Goal: Task Accomplishment & Management: Manage account settings

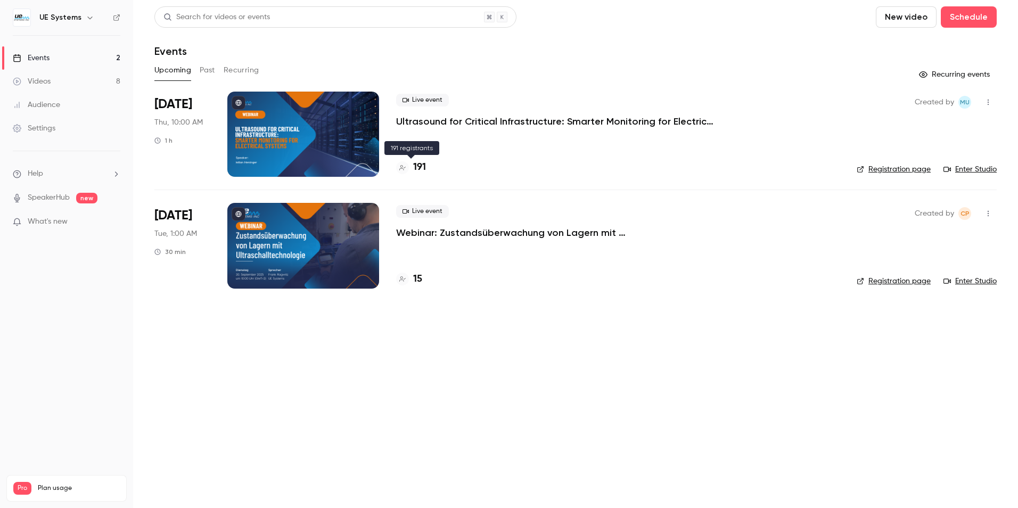
click at [423, 168] on h4 "191" at bounding box center [419, 167] width 13 height 14
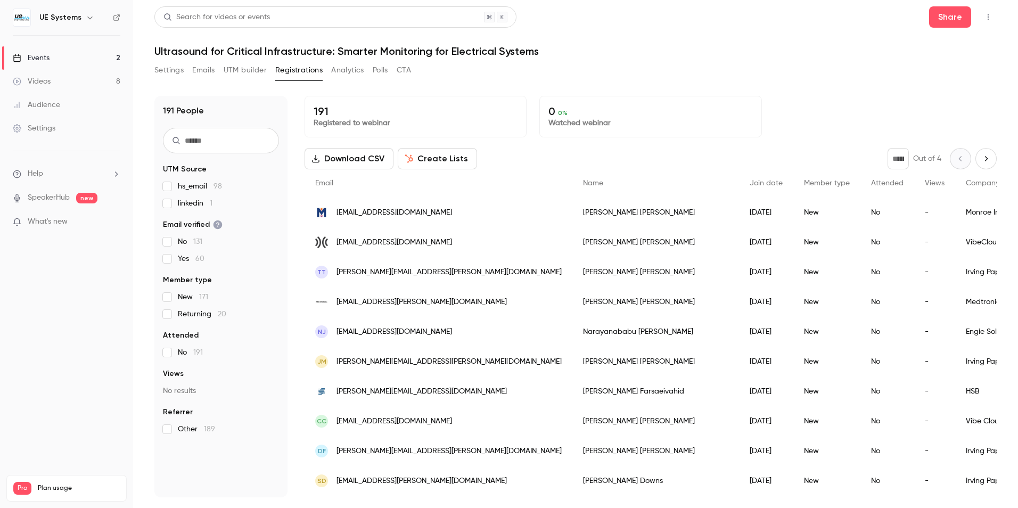
click at [341, 157] on button "Download CSV" at bounding box center [349, 158] width 89 height 21
click at [87, 17] on icon "button" at bounding box center [90, 17] width 9 height 9
click at [502, 80] on div at bounding box center [509, 254] width 1018 height 508
click at [176, 67] on button "Settings" at bounding box center [168, 70] width 29 height 17
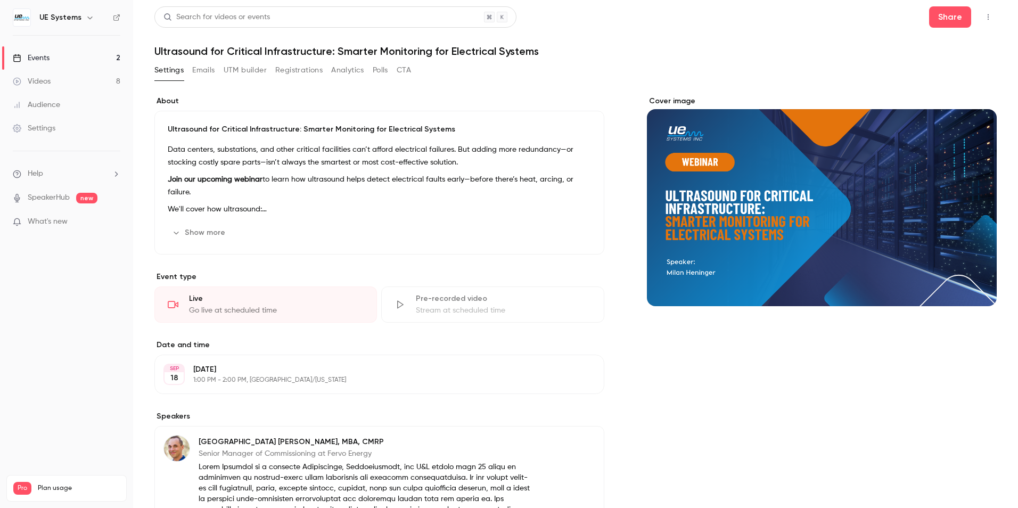
click at [60, 17] on h6 "UE Systems" at bounding box center [60, 17] width 42 height 11
click at [23, 17] on img at bounding box center [21, 17] width 17 height 17
click at [53, 61] on link "Events 2" at bounding box center [66, 57] width 133 height 23
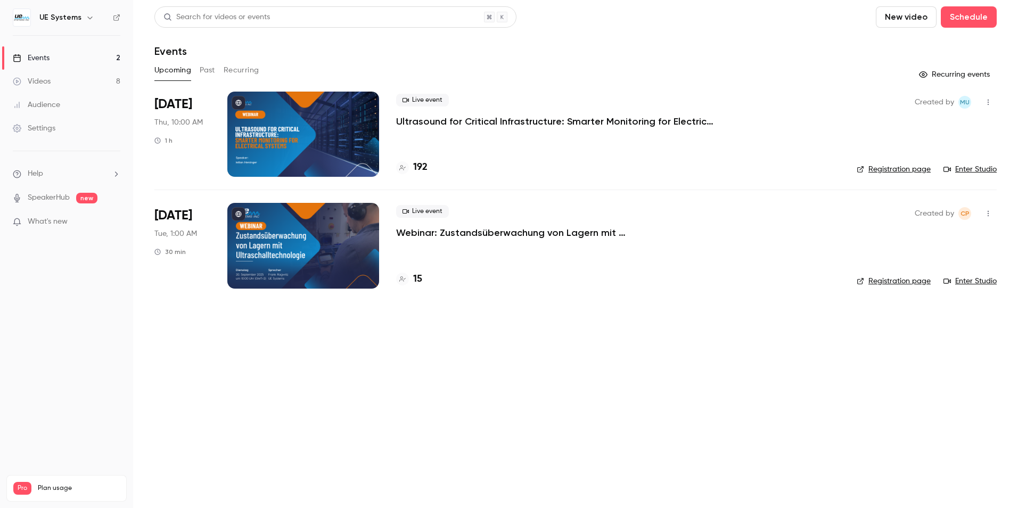
click at [409, 120] on p "Ultrasound for Critical Infrastructure: Smarter Monitoring for Electrical Syste…" at bounding box center [555, 121] width 319 height 13
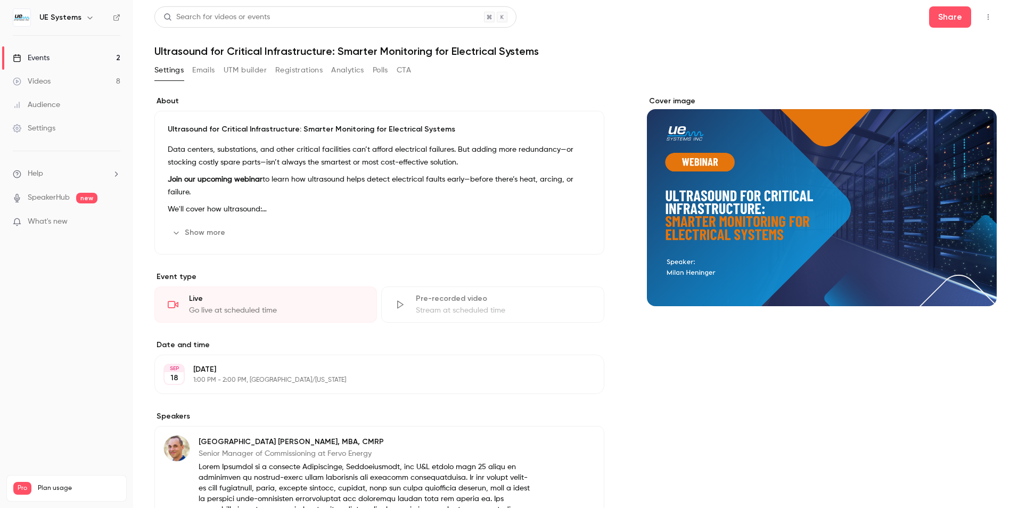
click at [203, 67] on button "Emails" at bounding box center [203, 70] width 22 height 17
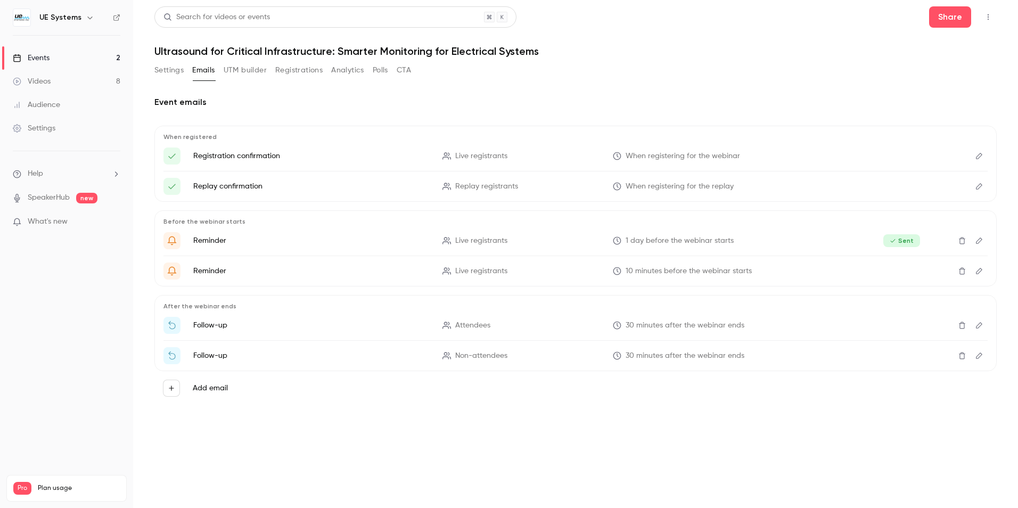
click at [248, 69] on button "UTM builder" at bounding box center [245, 70] width 43 height 17
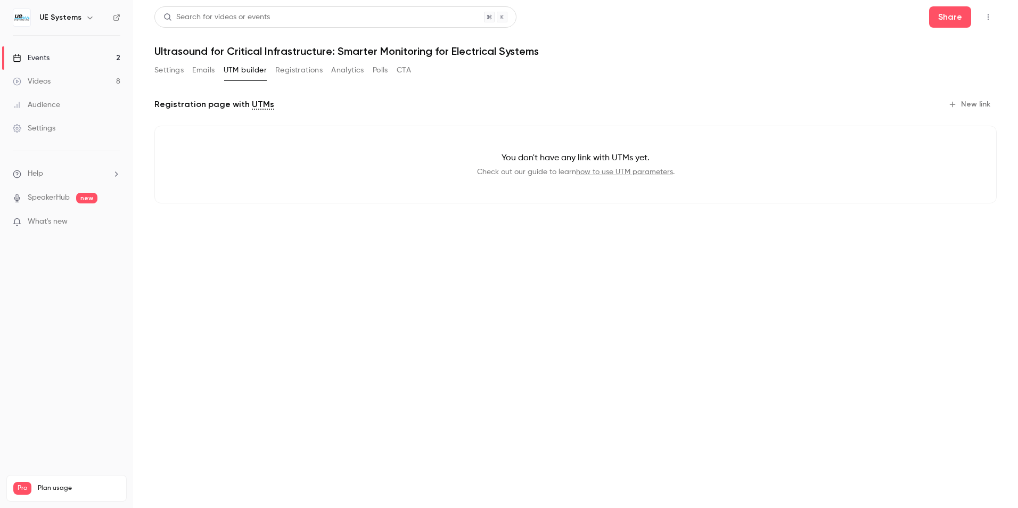
click at [298, 71] on button "Registrations" at bounding box center [298, 70] width 47 height 17
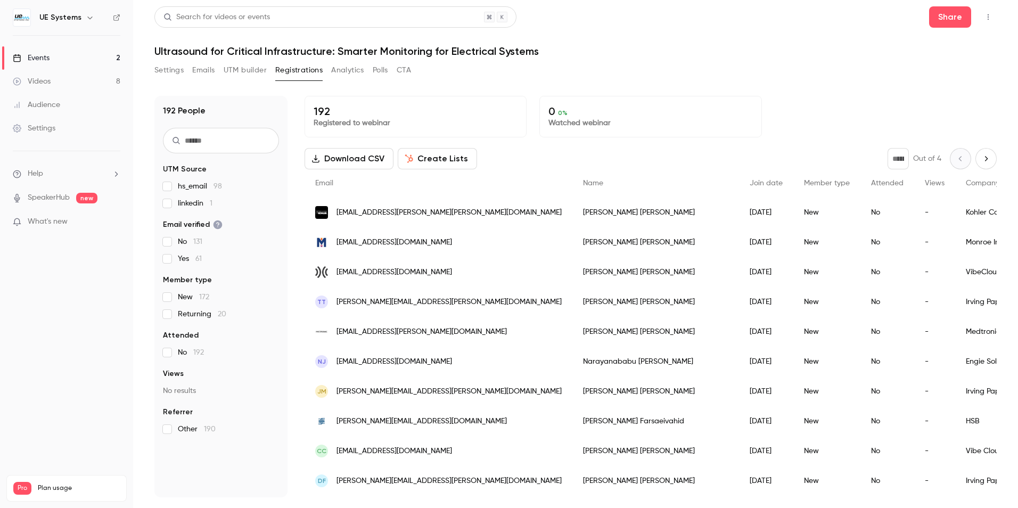
click at [240, 68] on button "UTM builder" at bounding box center [245, 70] width 43 height 17
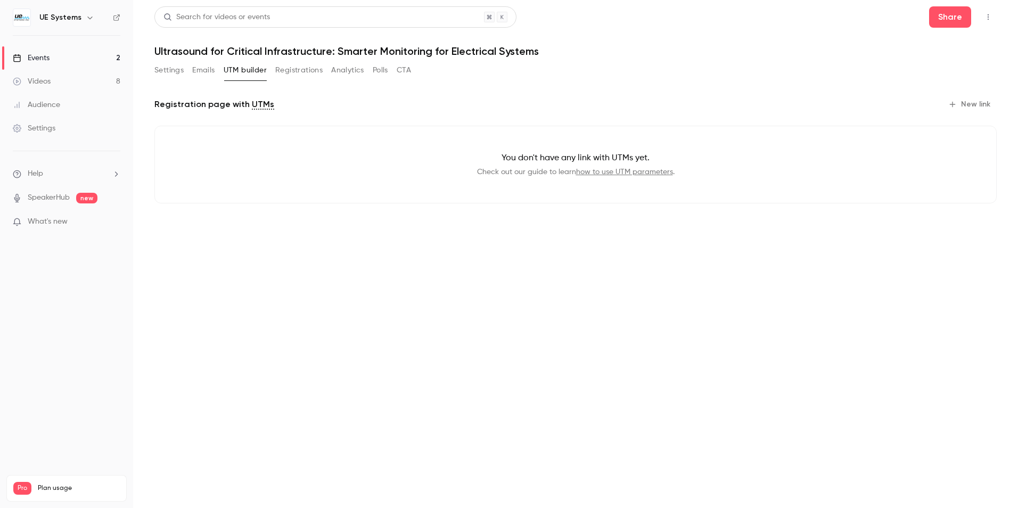
click at [294, 70] on button "Registrations" at bounding box center [298, 70] width 47 height 17
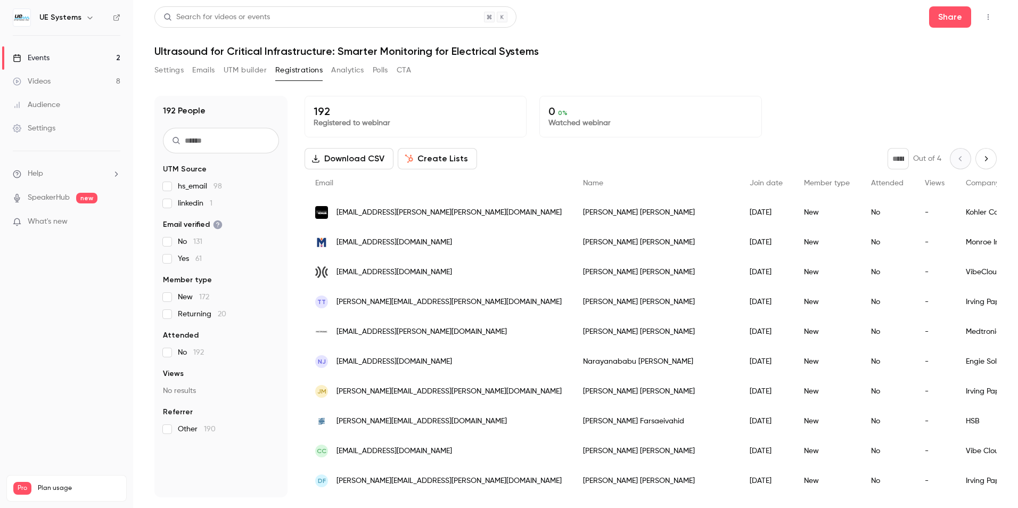
click at [351, 71] on button "Analytics" at bounding box center [347, 70] width 33 height 17
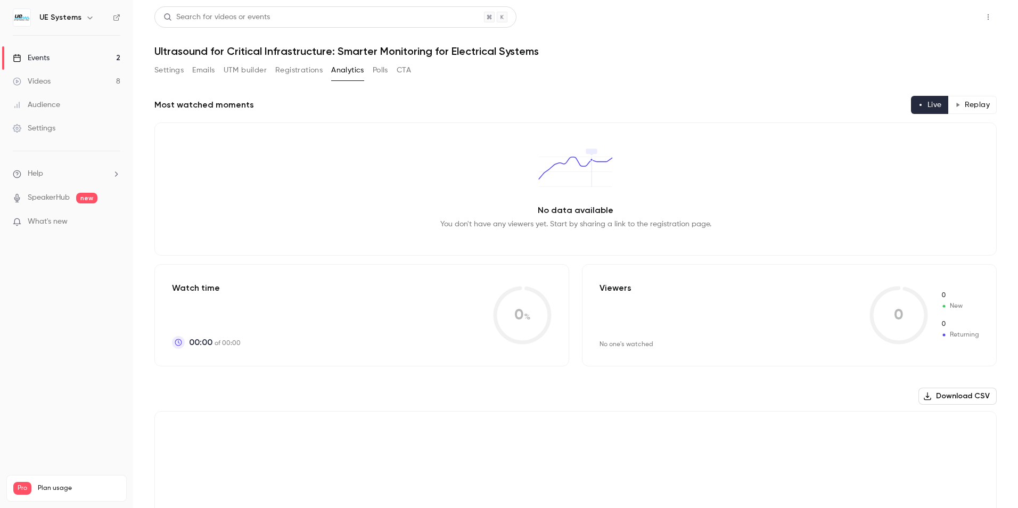
click at [941, 14] on button "Share" at bounding box center [950, 16] width 42 height 21
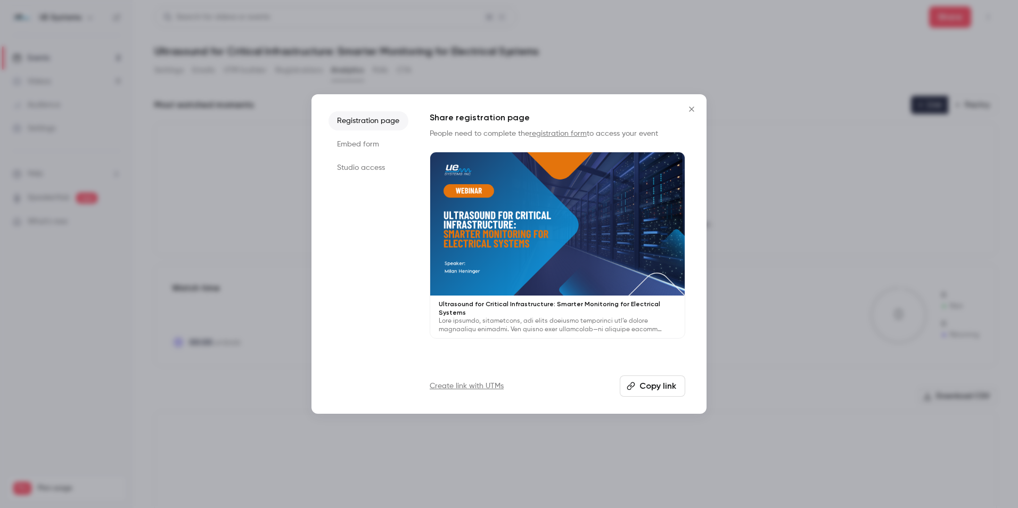
click at [647, 388] on button "Copy link" at bounding box center [652, 385] width 65 height 21
click at [694, 110] on icon "Close" at bounding box center [691, 109] width 13 height 9
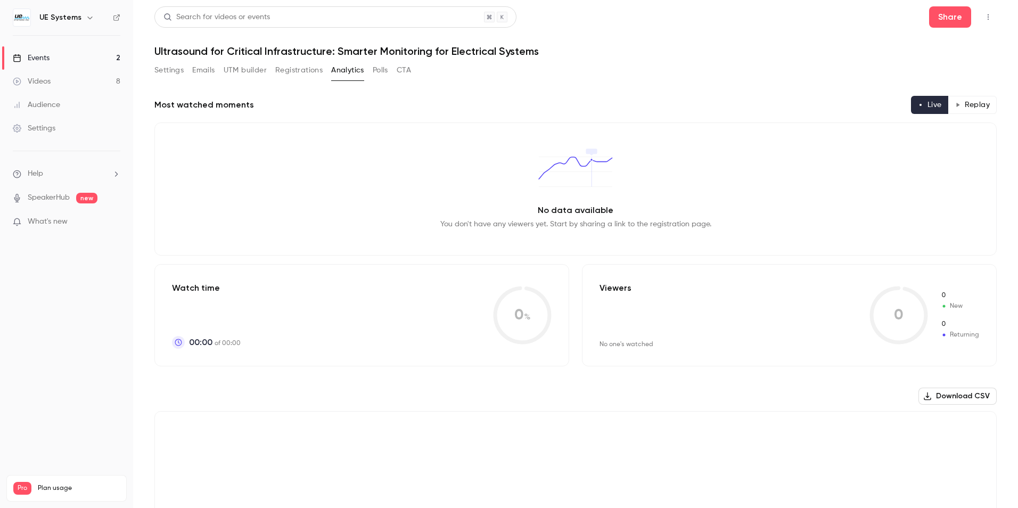
click at [59, 60] on link "Events 2" at bounding box center [66, 57] width 133 height 23
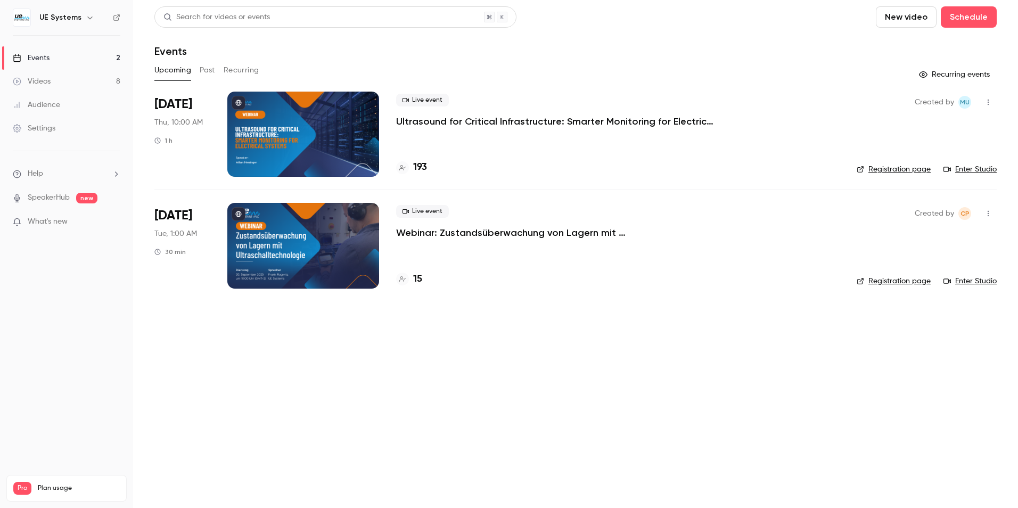
click at [426, 119] on p "Ultrasound for Critical Infrastructure: Smarter Monitoring for Electrical Syste…" at bounding box center [555, 121] width 319 height 13
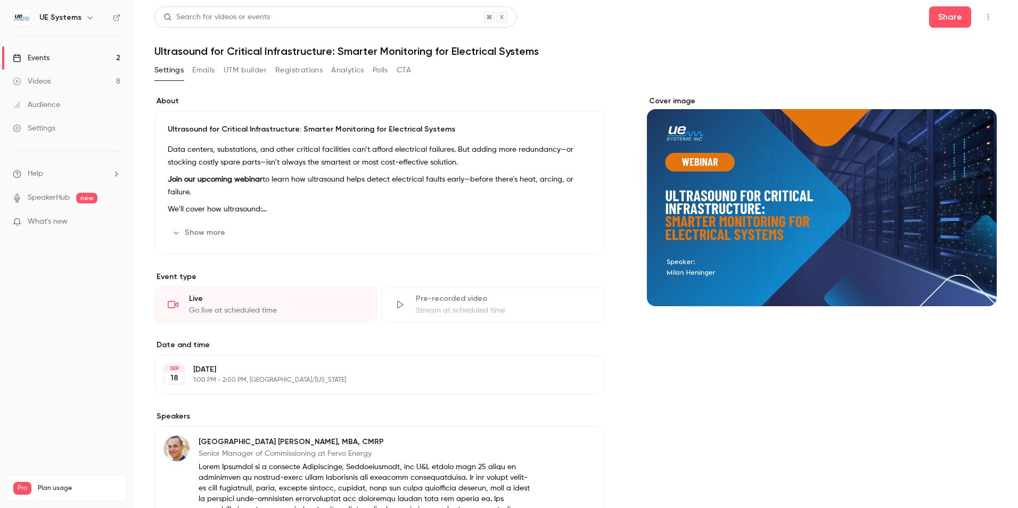
click at [307, 72] on button "Registrations" at bounding box center [298, 70] width 47 height 17
